Goal: Transaction & Acquisition: Book appointment/travel/reservation

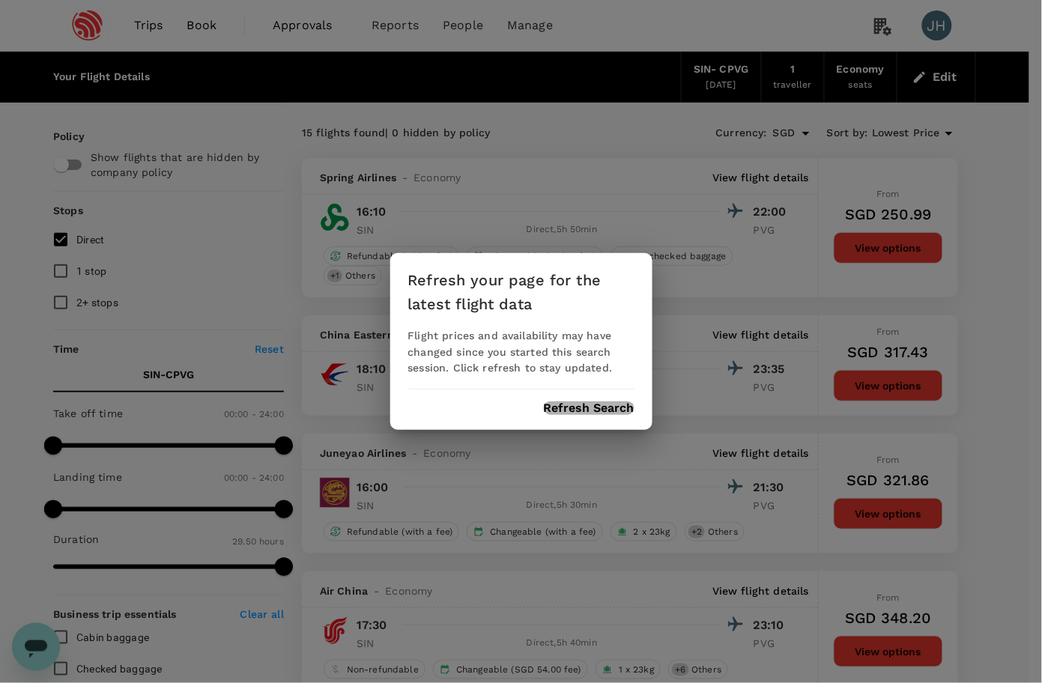
click at [587, 405] on button "Refresh Search" at bounding box center [589, 407] width 91 height 13
click at [140, 20] on div "Refresh your page for the latest flight data Flight prices and availability may…" at bounding box center [521, 341] width 1042 height 683
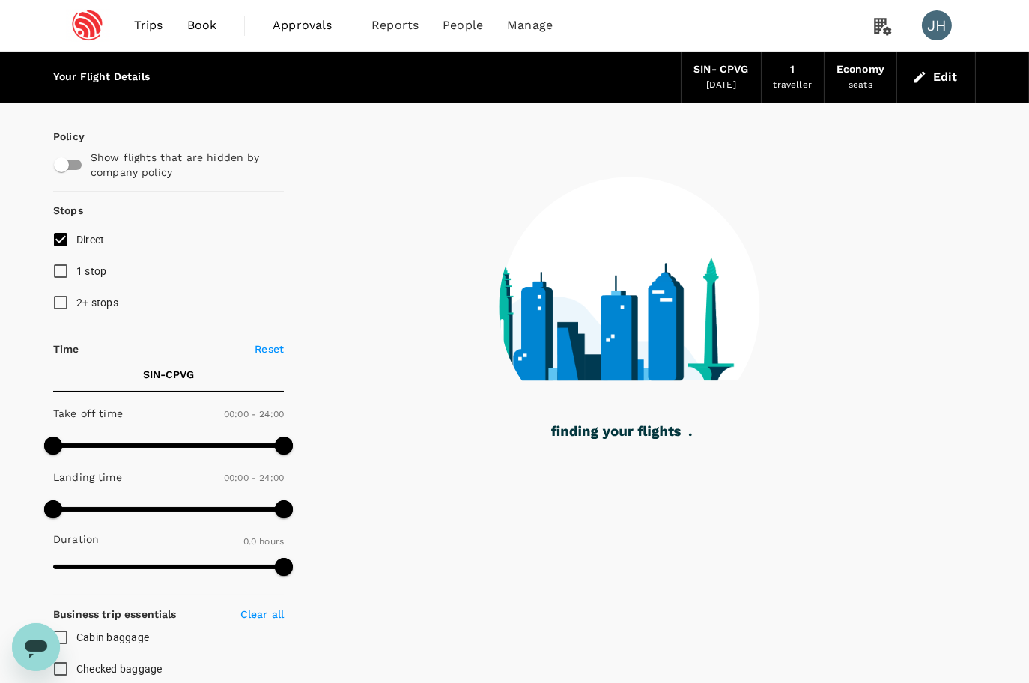
type input "1170"
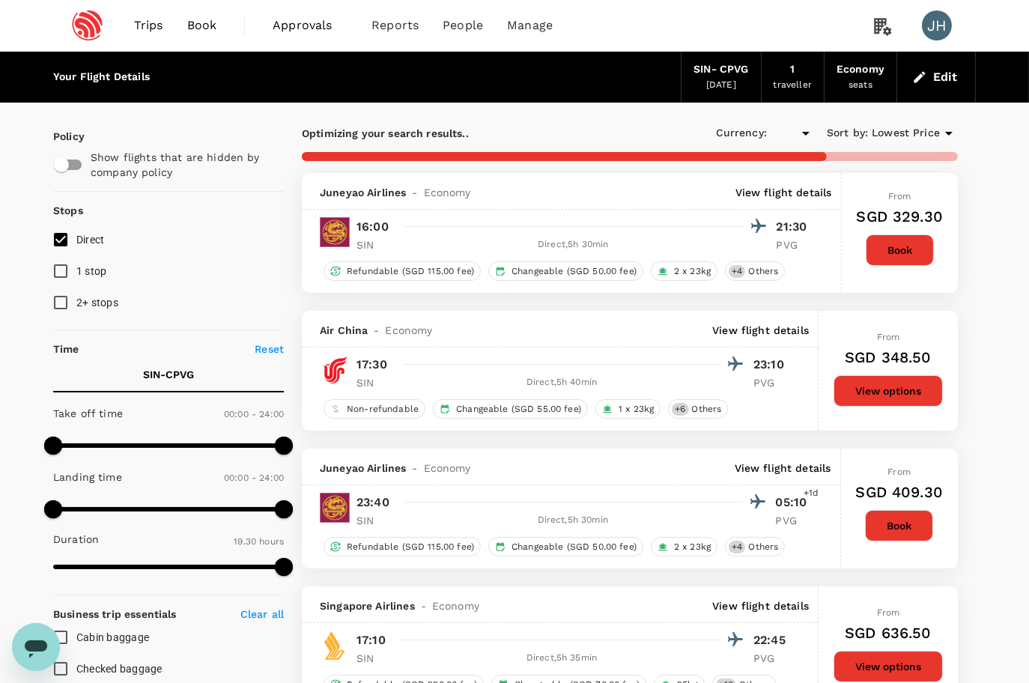
type input "SGD"
type input "1790"
click at [211, 28] on span "Book" at bounding box center [202, 25] width 30 height 18
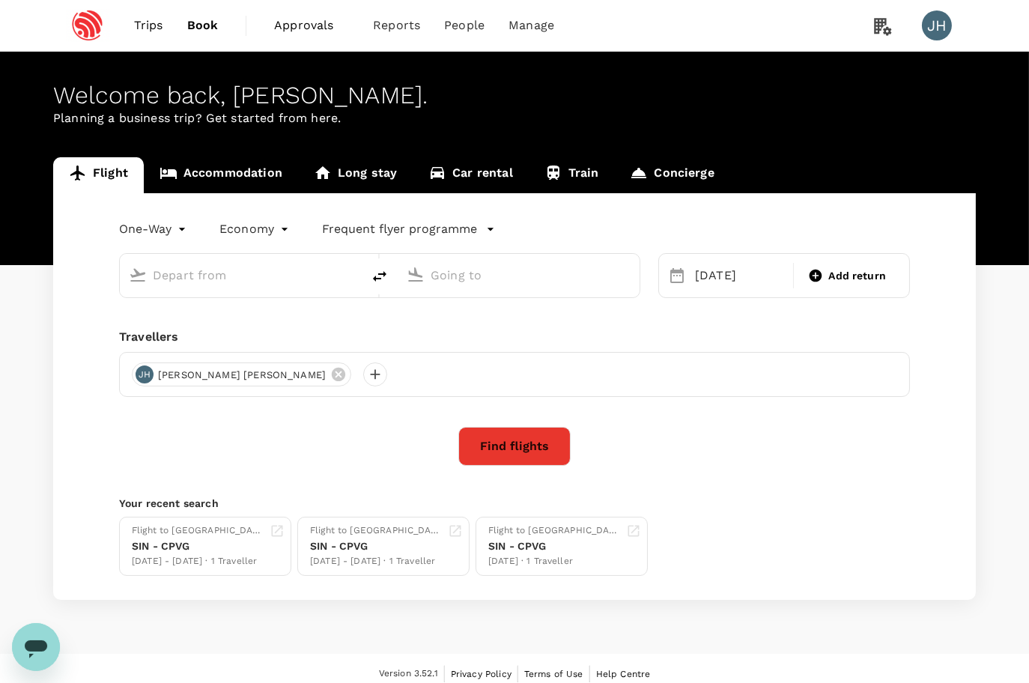
type input "Singapore Changi (SIN)"
type input "[GEOGRAPHIC_DATA], [GEOGRAPHIC_DATA] (any)"
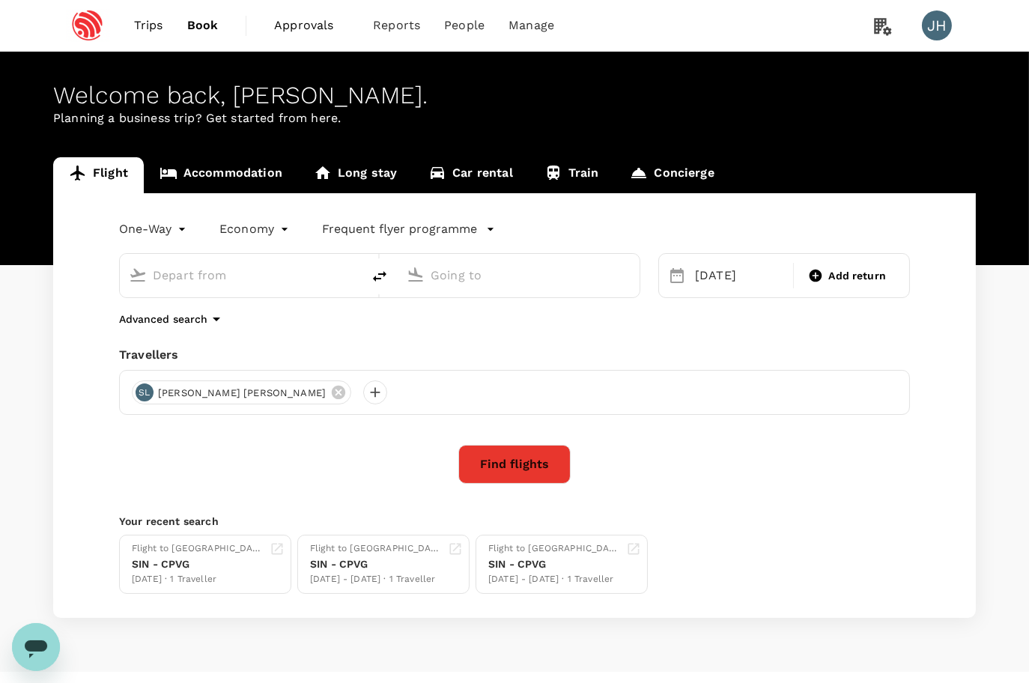
click at [151, 28] on span "Trips" at bounding box center [148, 25] width 29 height 18
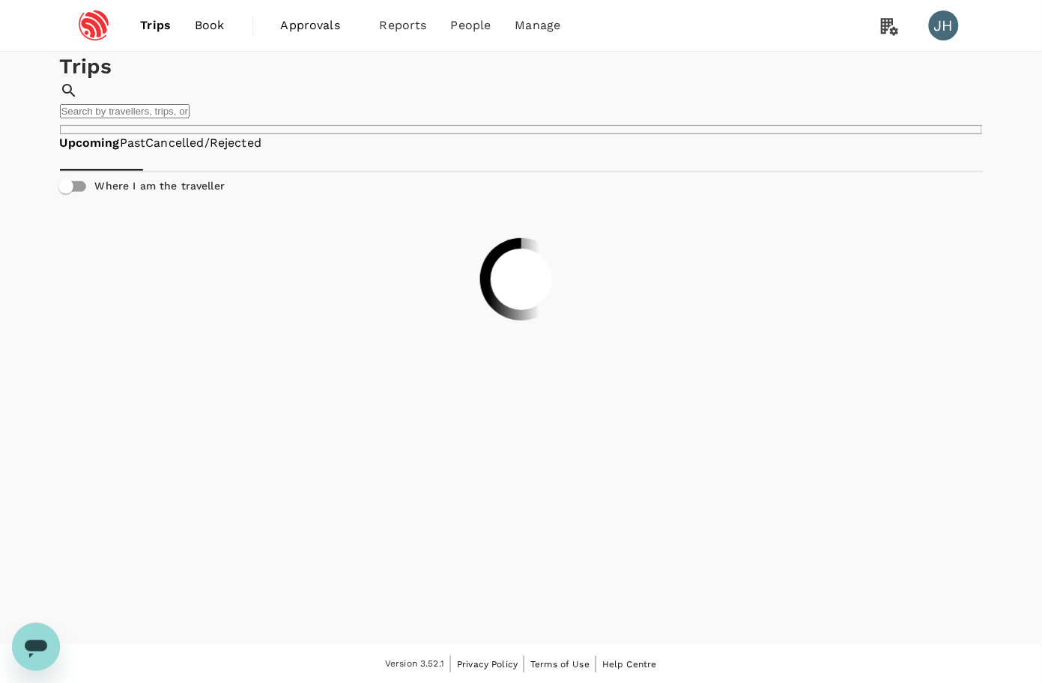
click at [189, 112] on input "text" at bounding box center [125, 111] width 130 height 14
type input "koh"
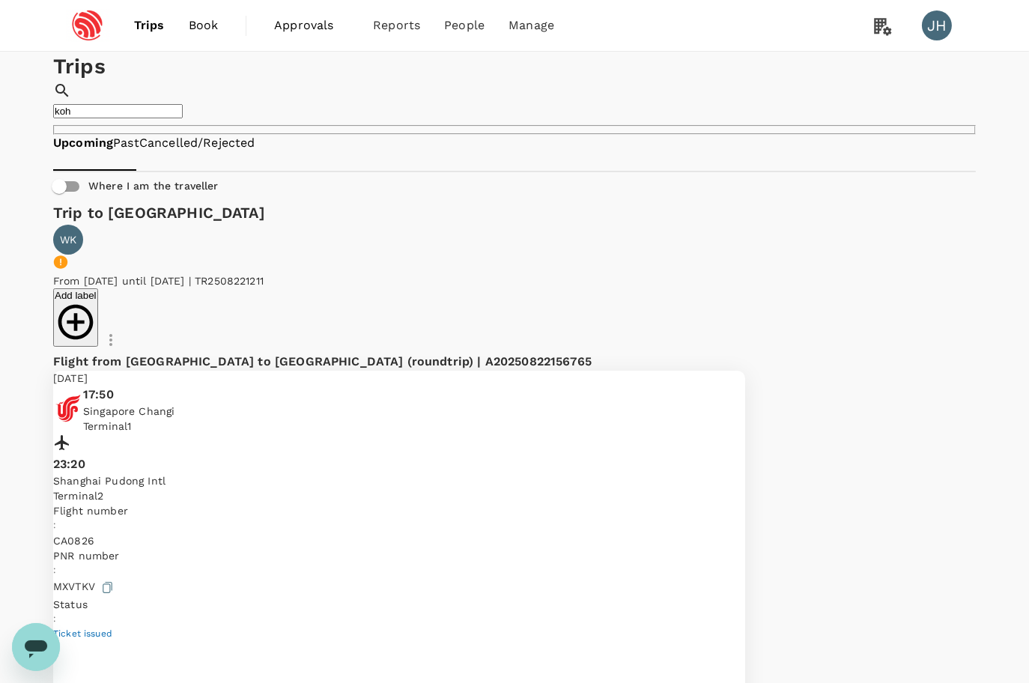
scroll to position [497, 0]
